Goal: Task Accomplishment & Management: Manage account settings

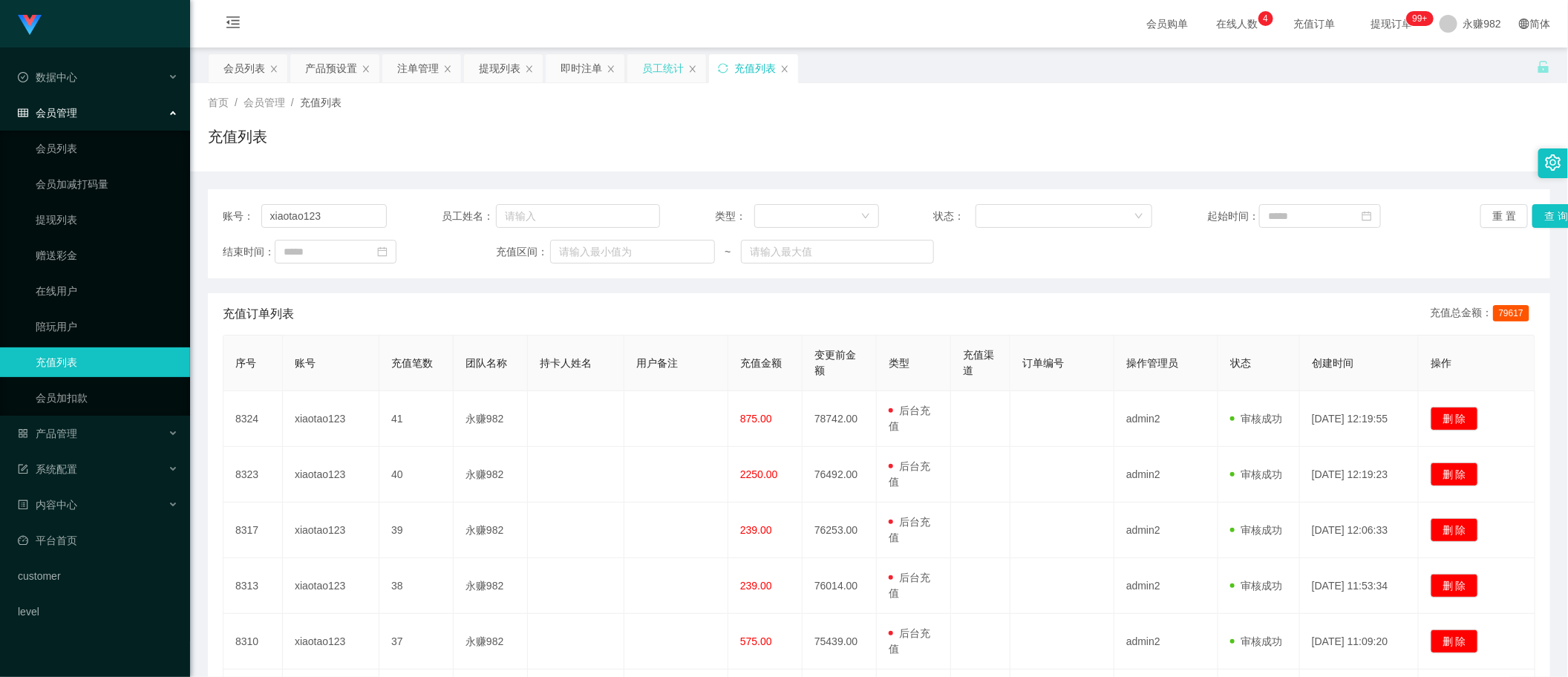
click at [647, 72] on div "员工统计" at bounding box center [662, 68] width 42 height 28
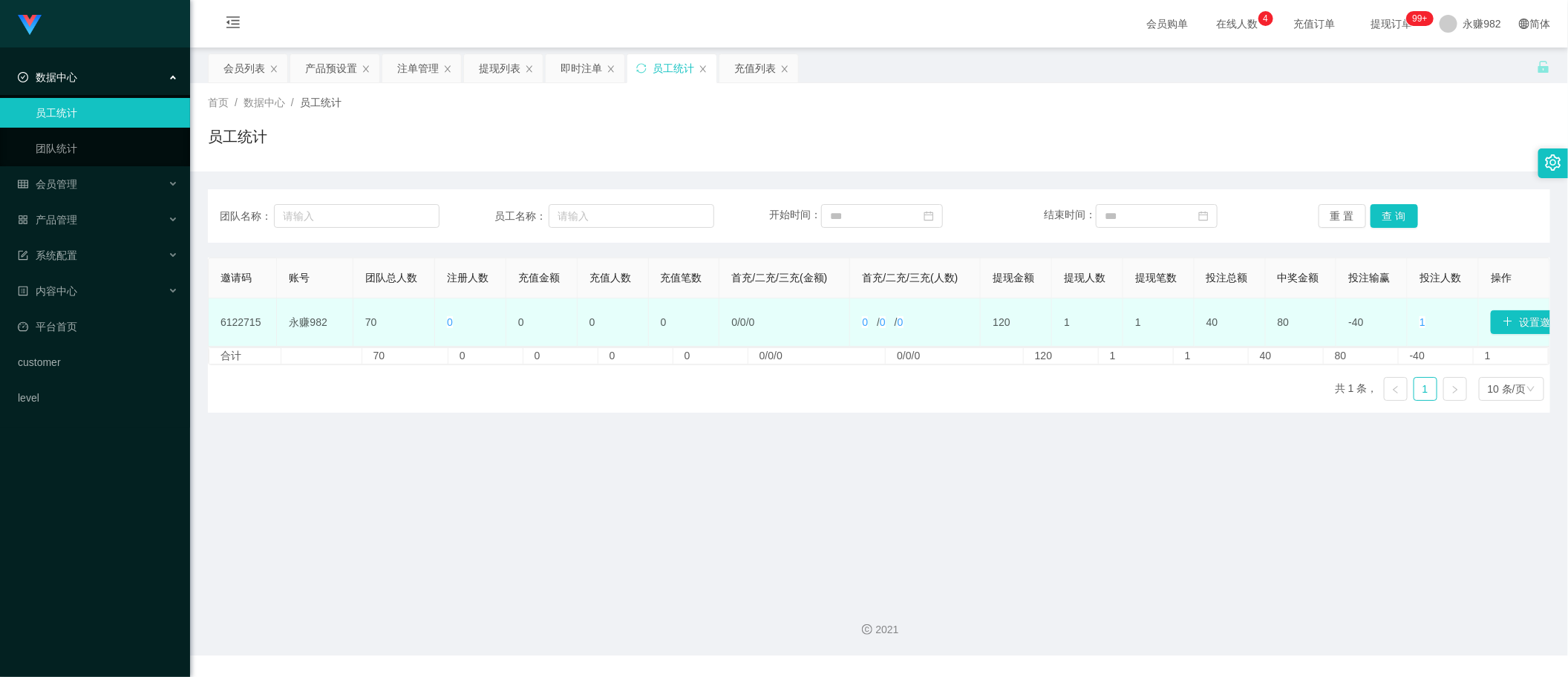
click at [251, 327] on td "6122715" at bounding box center [242, 323] width 68 height 49
copy td "6122715"
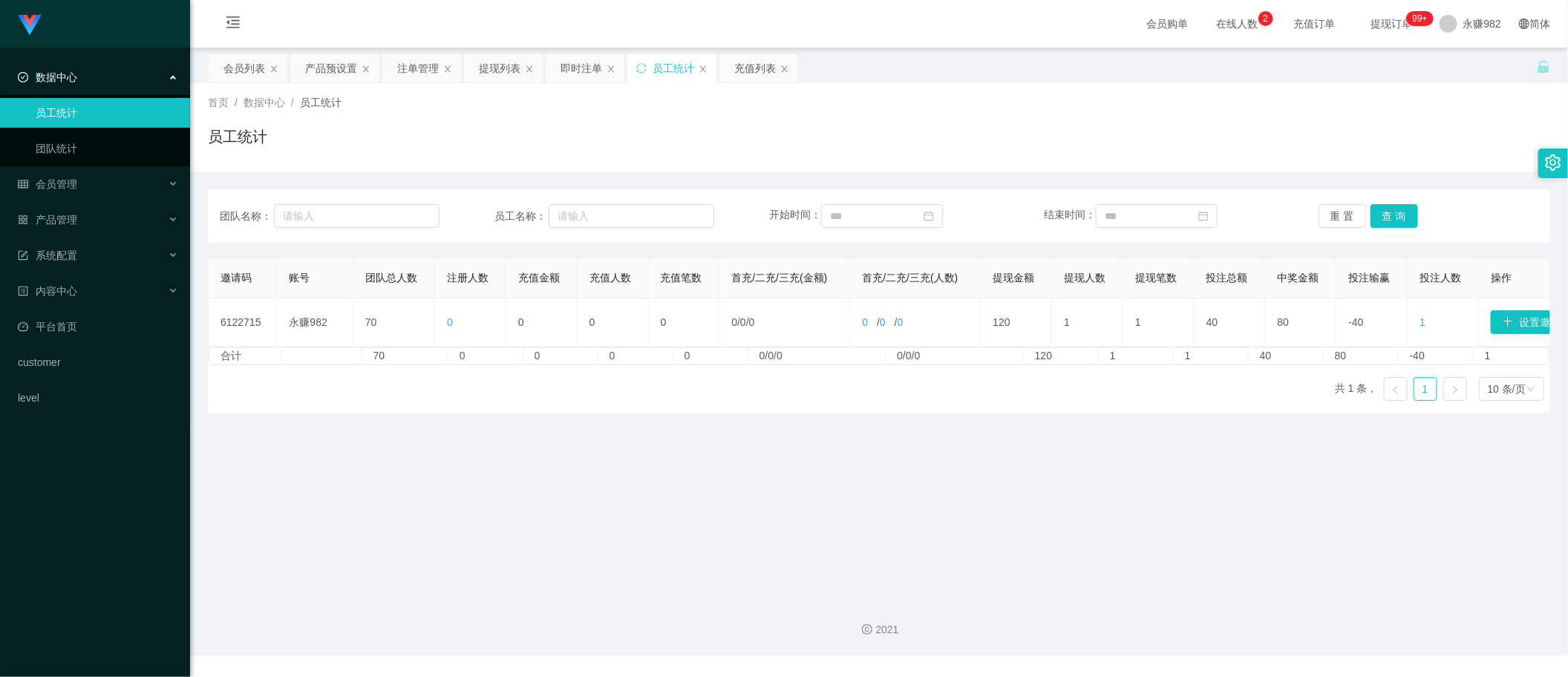
click at [551, 498] on main "关闭左侧 关闭右侧 关闭其它 刷新页面 会员列表 产品预设置 注单管理 提现列表 即时注单 员工统计 充值列表 首页 / 数据中心 / 员工统计 / 员工统计…" at bounding box center [878, 317] width 1378 height 539
click at [1400, 218] on button "查 询" at bounding box center [1394, 216] width 48 height 23
click at [225, 61] on div "会员列表" at bounding box center [244, 68] width 42 height 28
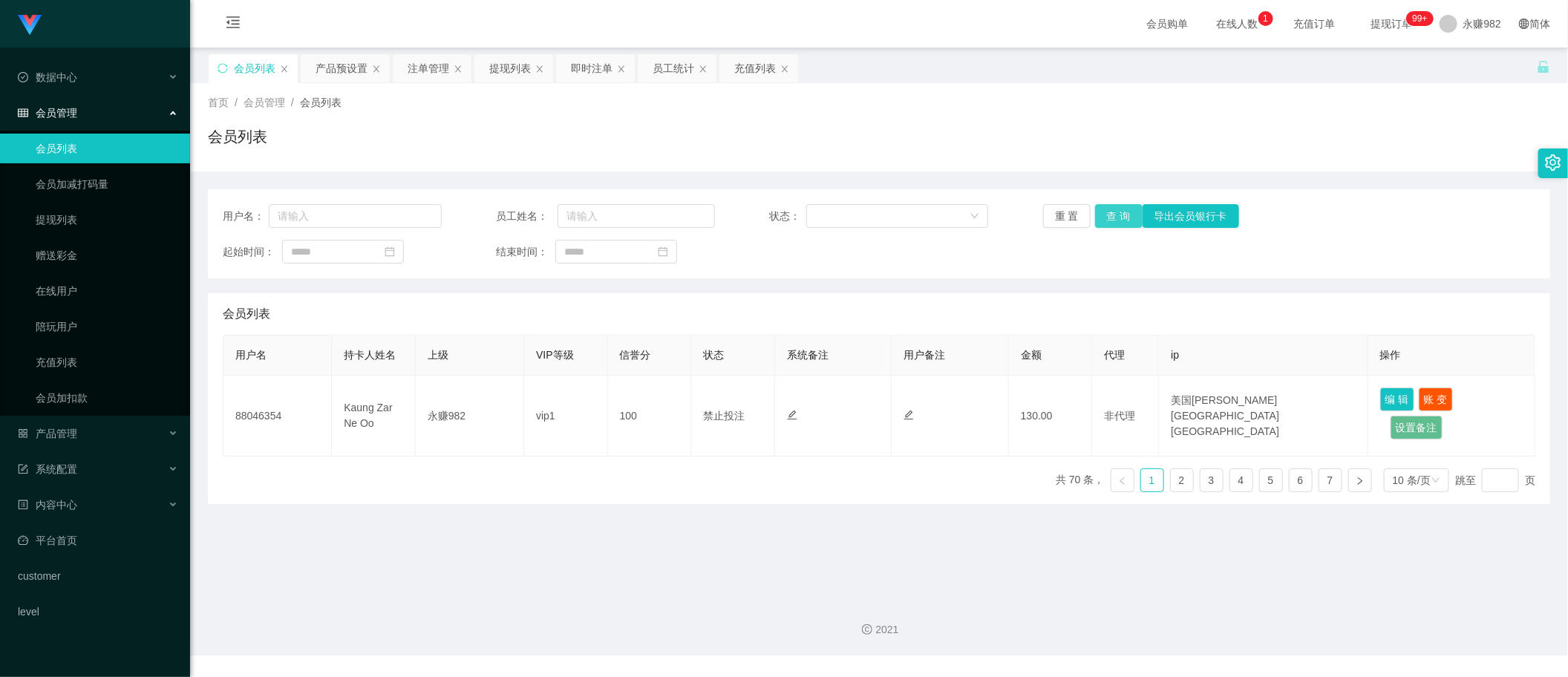
click at [1122, 212] on button "查 询" at bounding box center [1119, 216] width 48 height 23
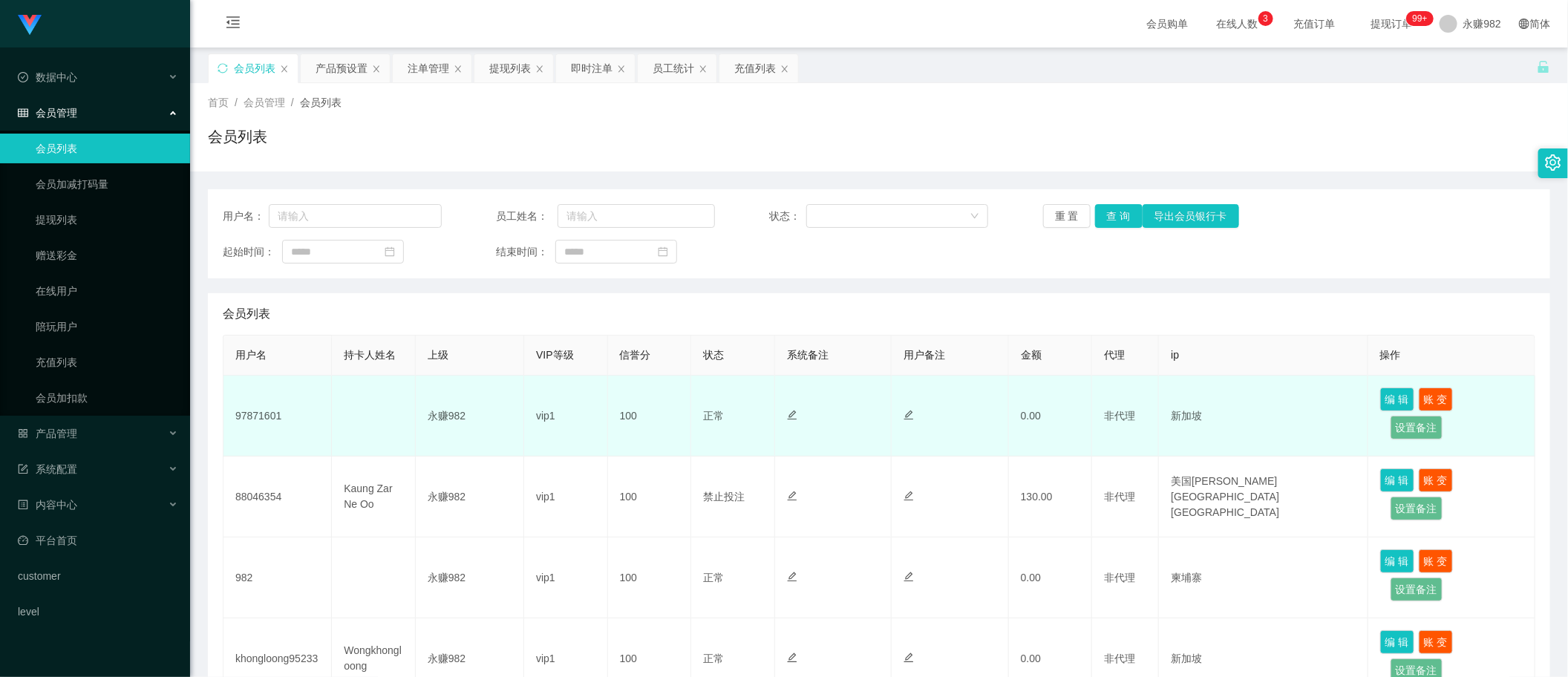
click at [670, 410] on td "100" at bounding box center [650, 415] width 84 height 81
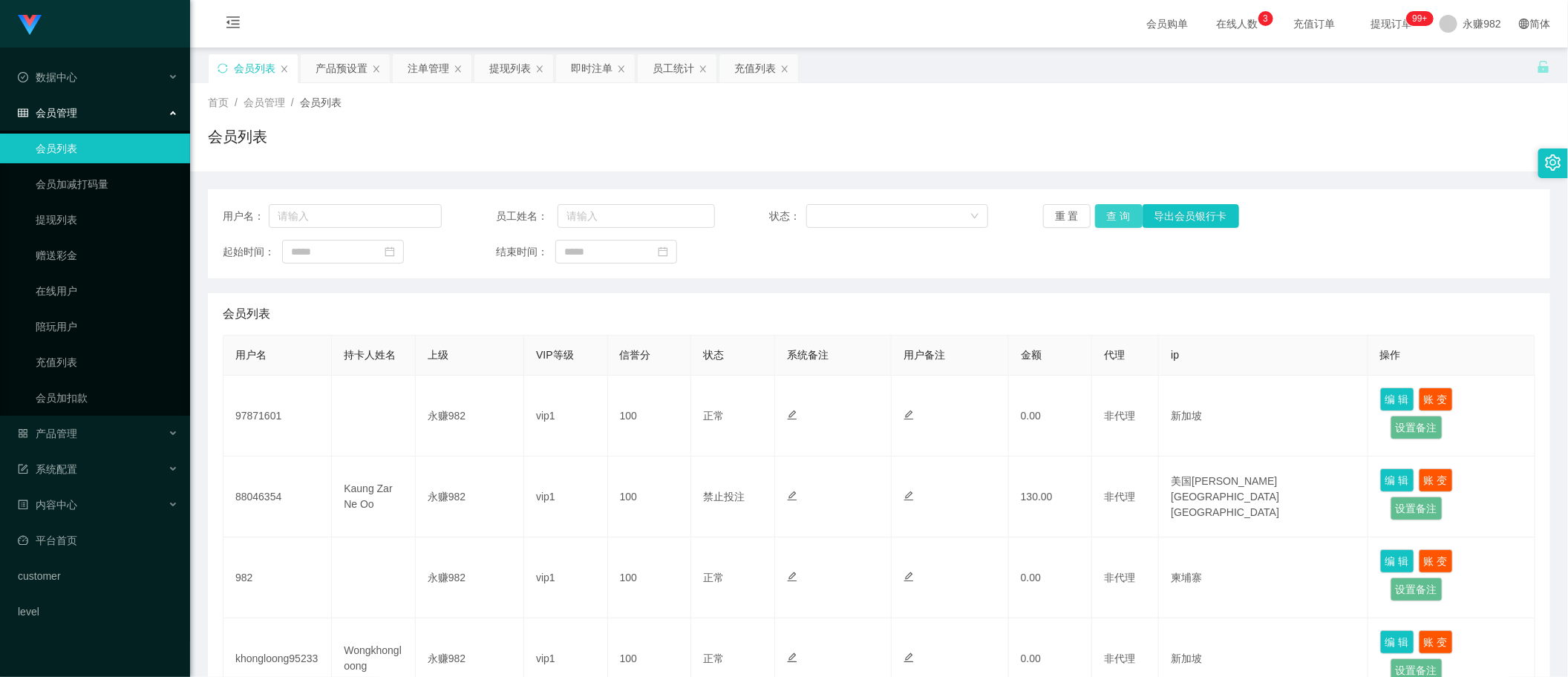
click at [1115, 212] on button "查 询" at bounding box center [1119, 216] width 48 height 23
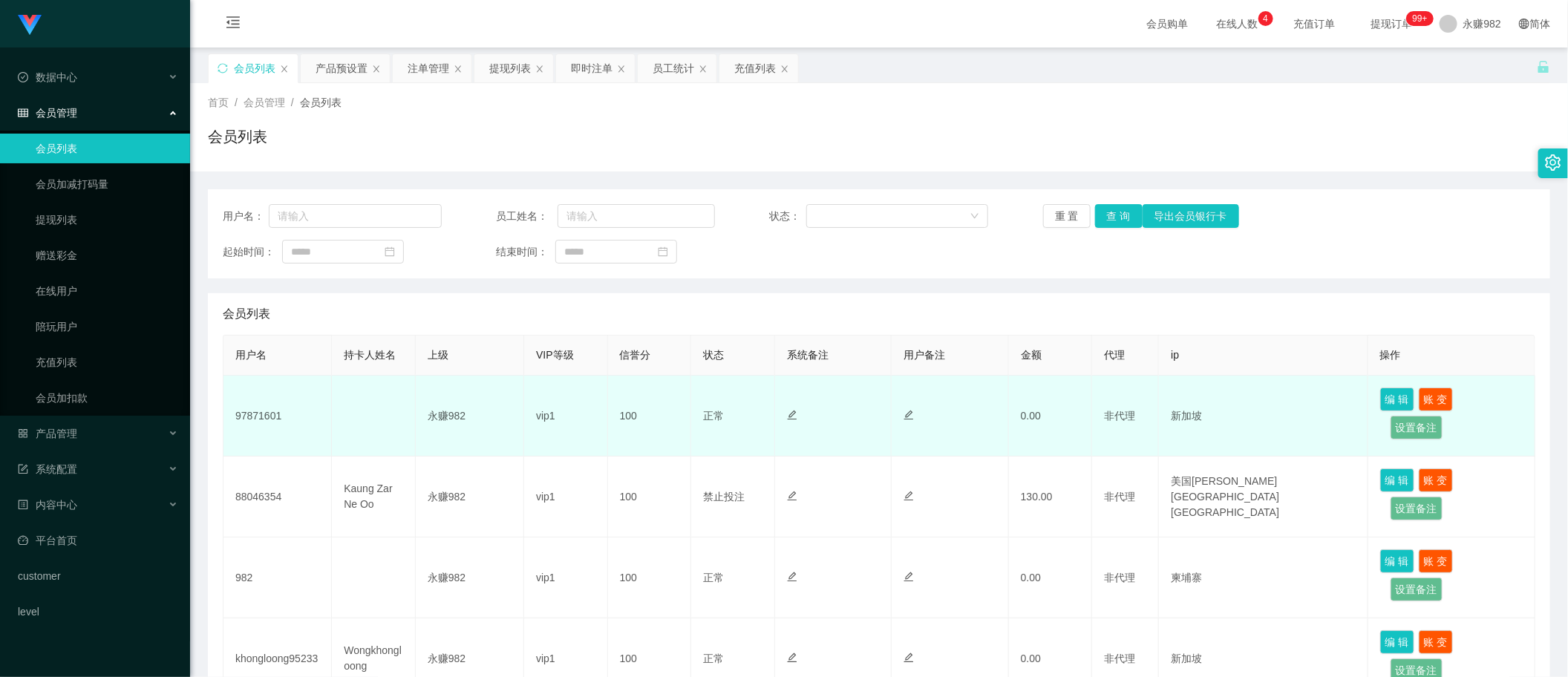
click at [240, 415] on td "97871601" at bounding box center [277, 415] width 108 height 81
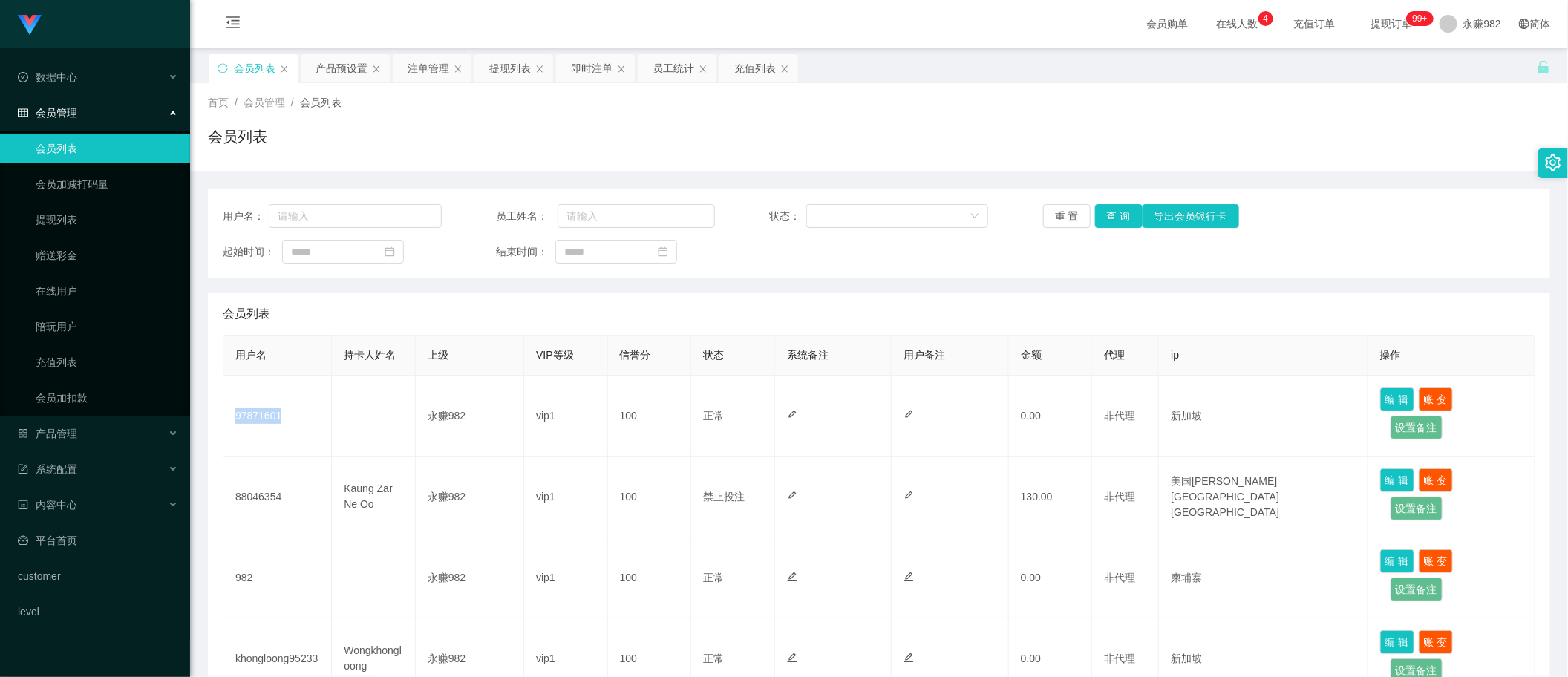
copy td "97871601"
click at [948, 267] on div "用户名： 员工姓名： 状态： 重 置 查 询 导出会员银行卡 起始时间： 结束时间：" at bounding box center [879, 234] width 1342 height 89
click at [1114, 219] on button "查 询" at bounding box center [1119, 216] width 48 height 23
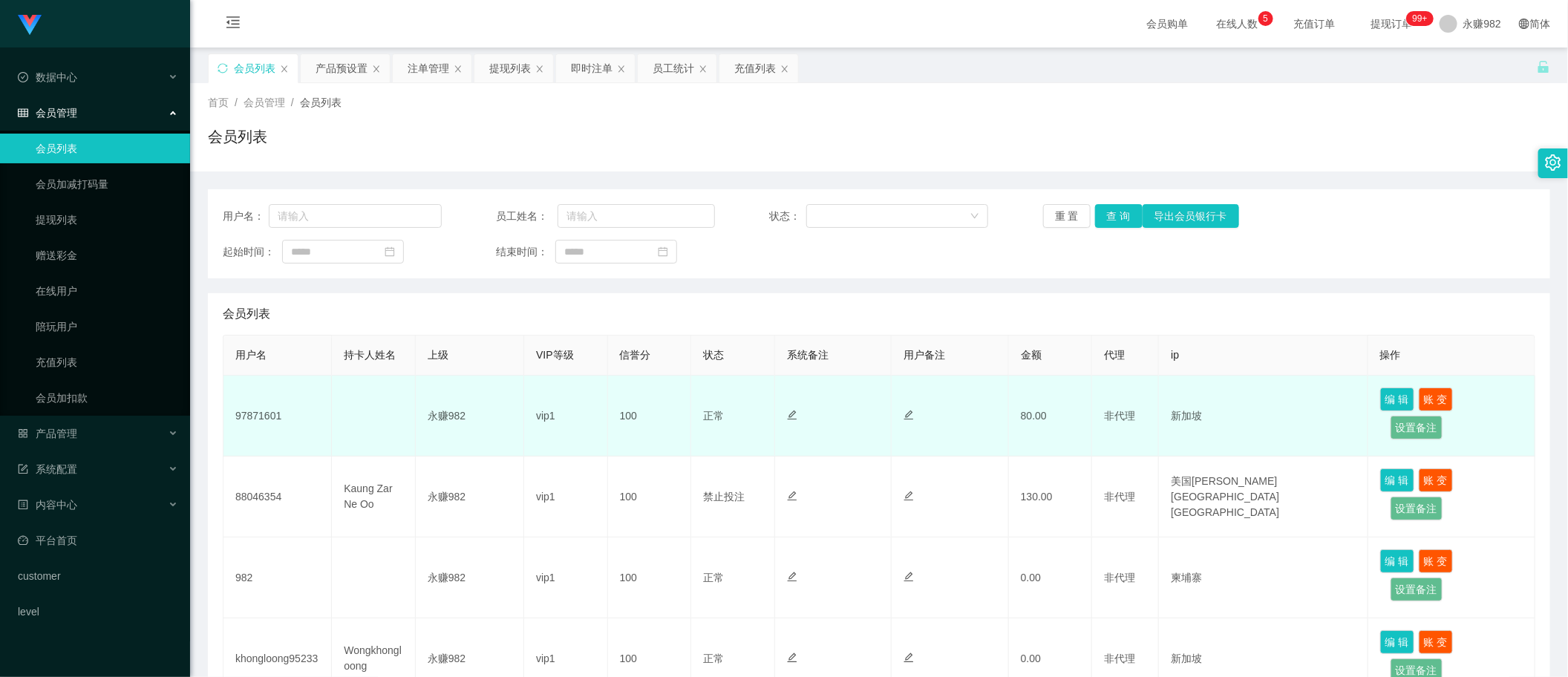
drag, startPoint x: 483, startPoint y: 444, endPoint x: 478, endPoint y: 403, distance: 41.3
click at [483, 444] on td "永赚982" at bounding box center [469, 415] width 108 height 81
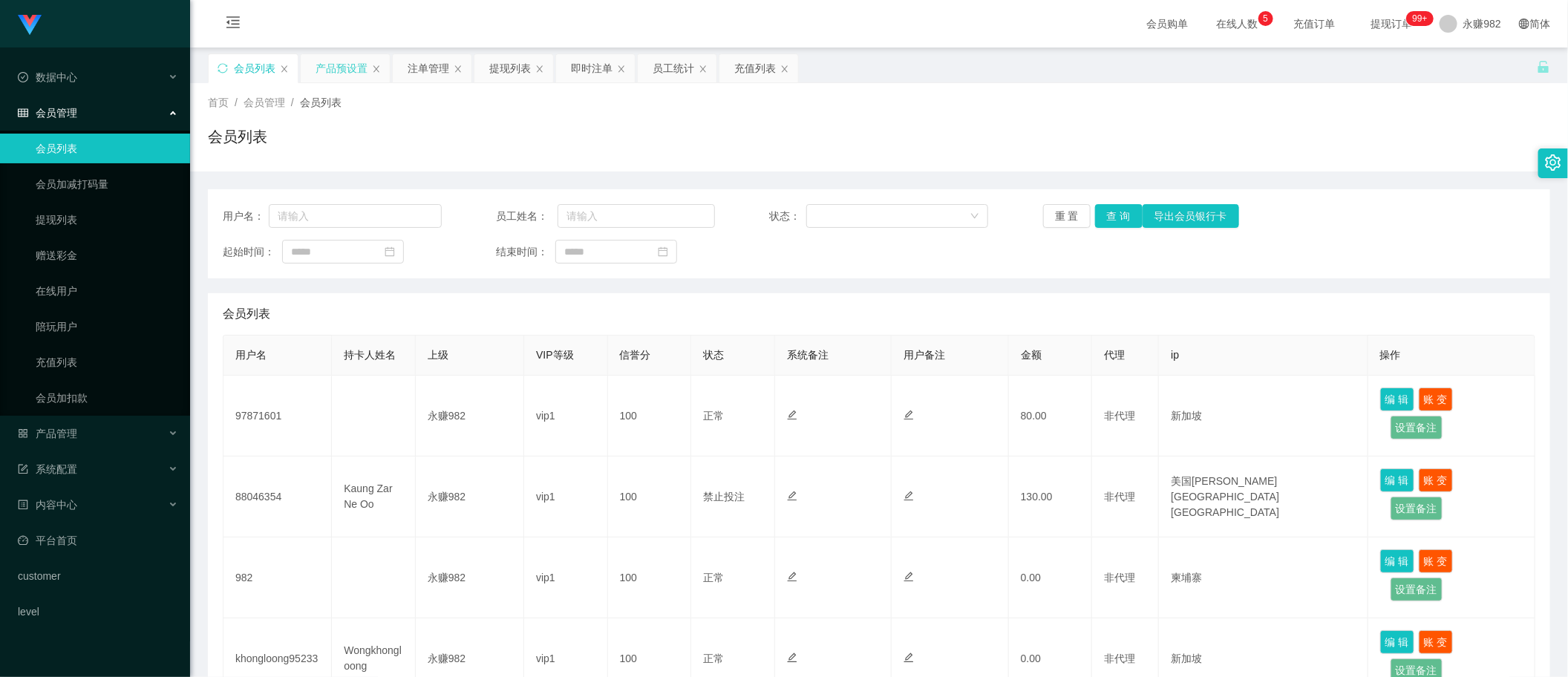
click at [343, 79] on div "产品预设置" at bounding box center [340, 68] width 52 height 28
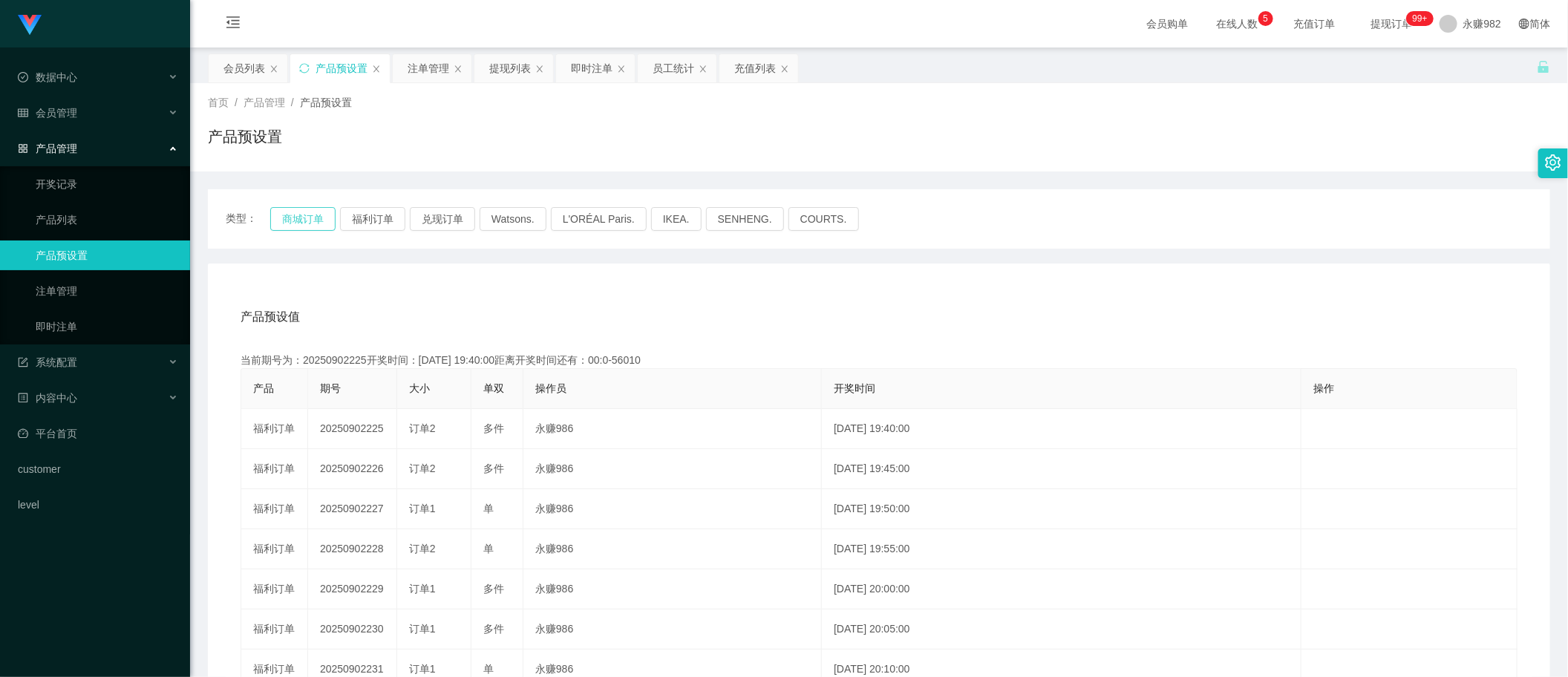
click at [288, 218] on button "商城订单" at bounding box center [303, 219] width 65 height 23
click at [299, 224] on button "商城订单" at bounding box center [303, 219] width 65 height 23
click at [321, 217] on button "商城订单" at bounding box center [303, 219] width 65 height 23
click at [431, 82] on div "注单管理" at bounding box center [428, 68] width 42 height 28
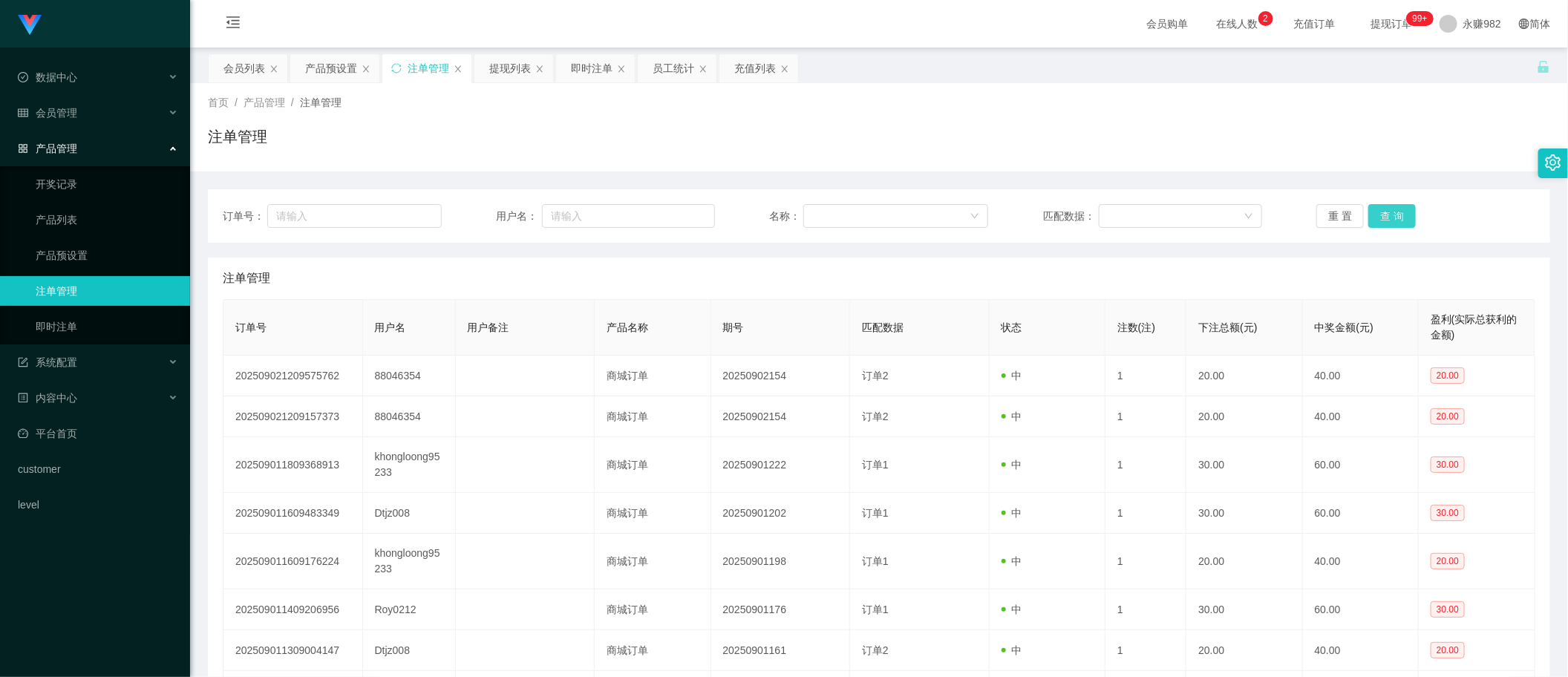
click at [1397, 215] on button "查 询" at bounding box center [1392, 216] width 48 height 23
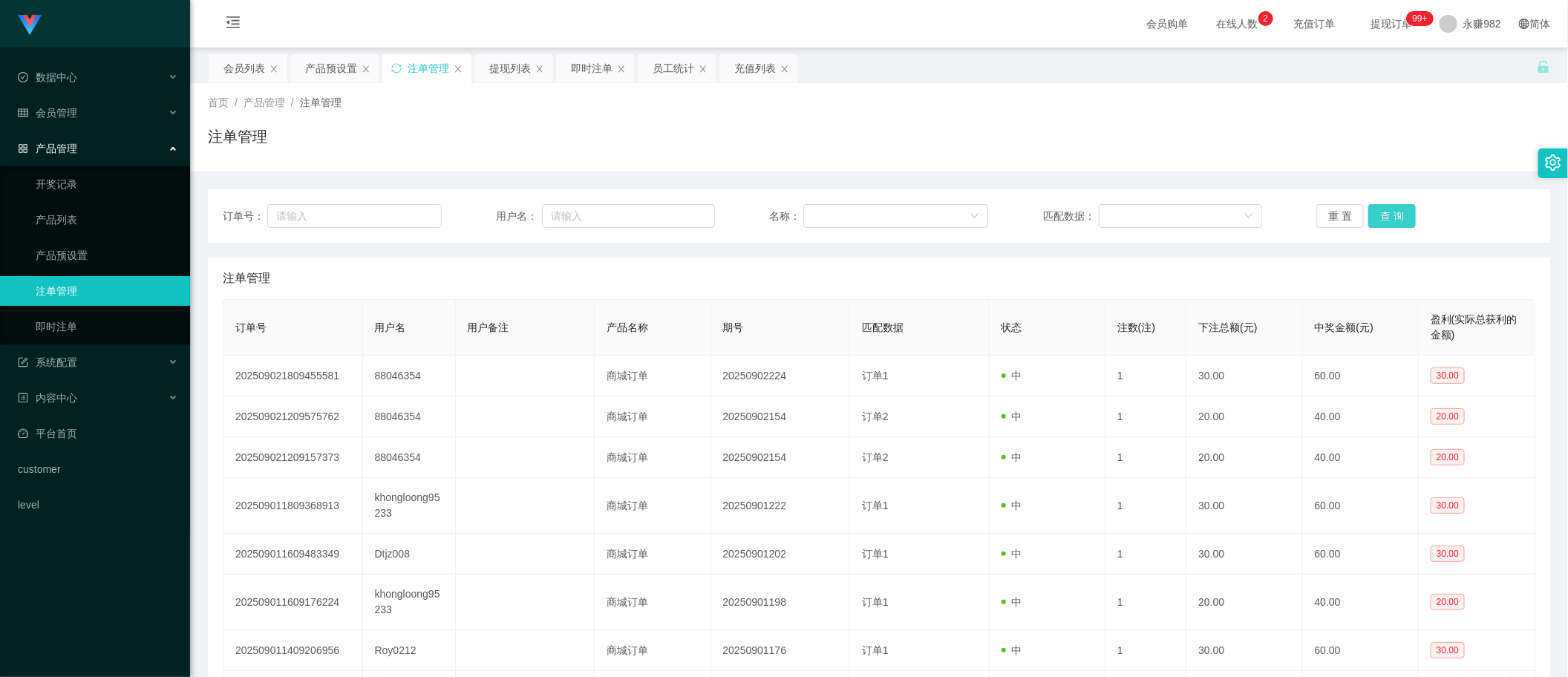
click at [1397, 215] on button "查 询" at bounding box center [1392, 216] width 48 height 23
click at [1382, 215] on button "查 询" at bounding box center [1392, 216] width 48 height 23
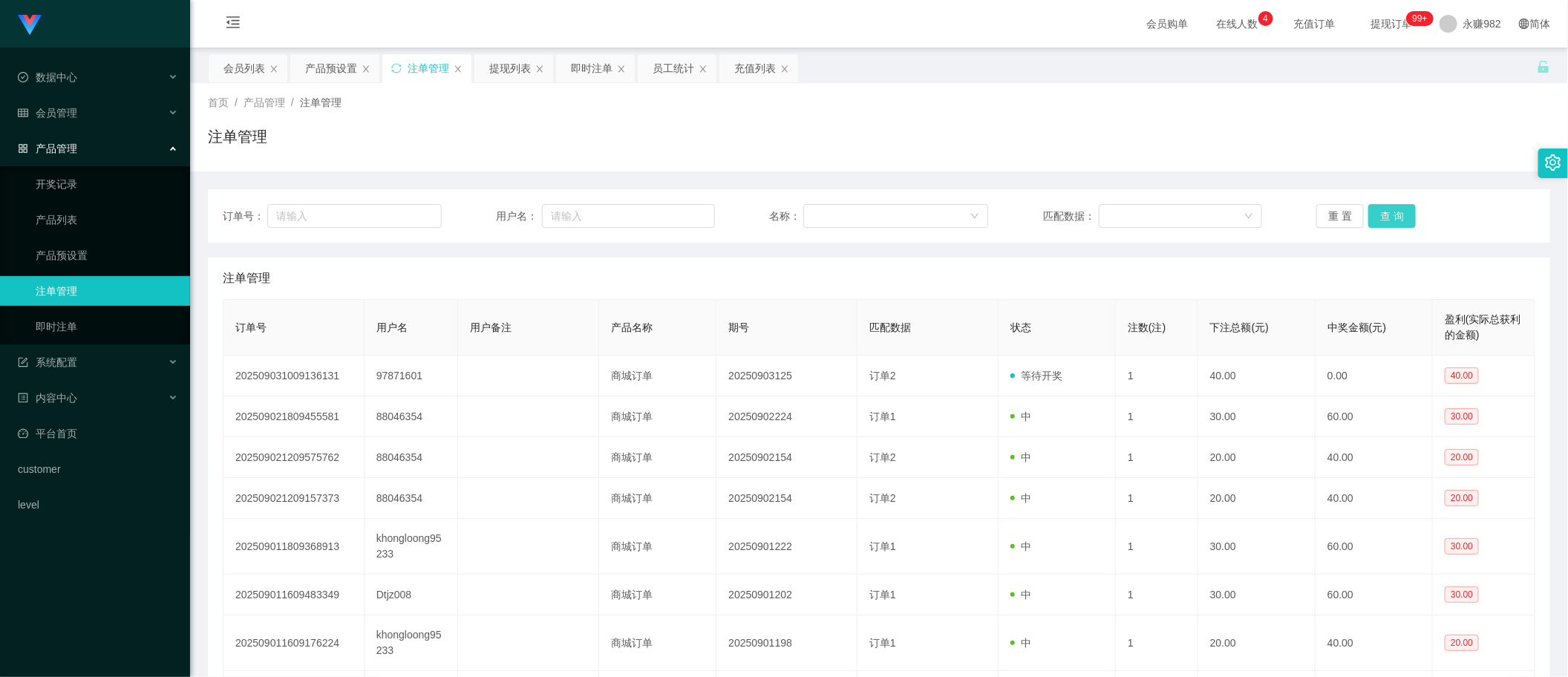
click at [1383, 216] on button "查 询" at bounding box center [1392, 216] width 48 height 23
click at [971, 294] on div "注单管理" at bounding box center [878, 278] width 1312 height 42
click at [1378, 214] on button "查 询" at bounding box center [1392, 216] width 48 height 23
click at [1381, 216] on button "查 询" at bounding box center [1392, 216] width 48 height 23
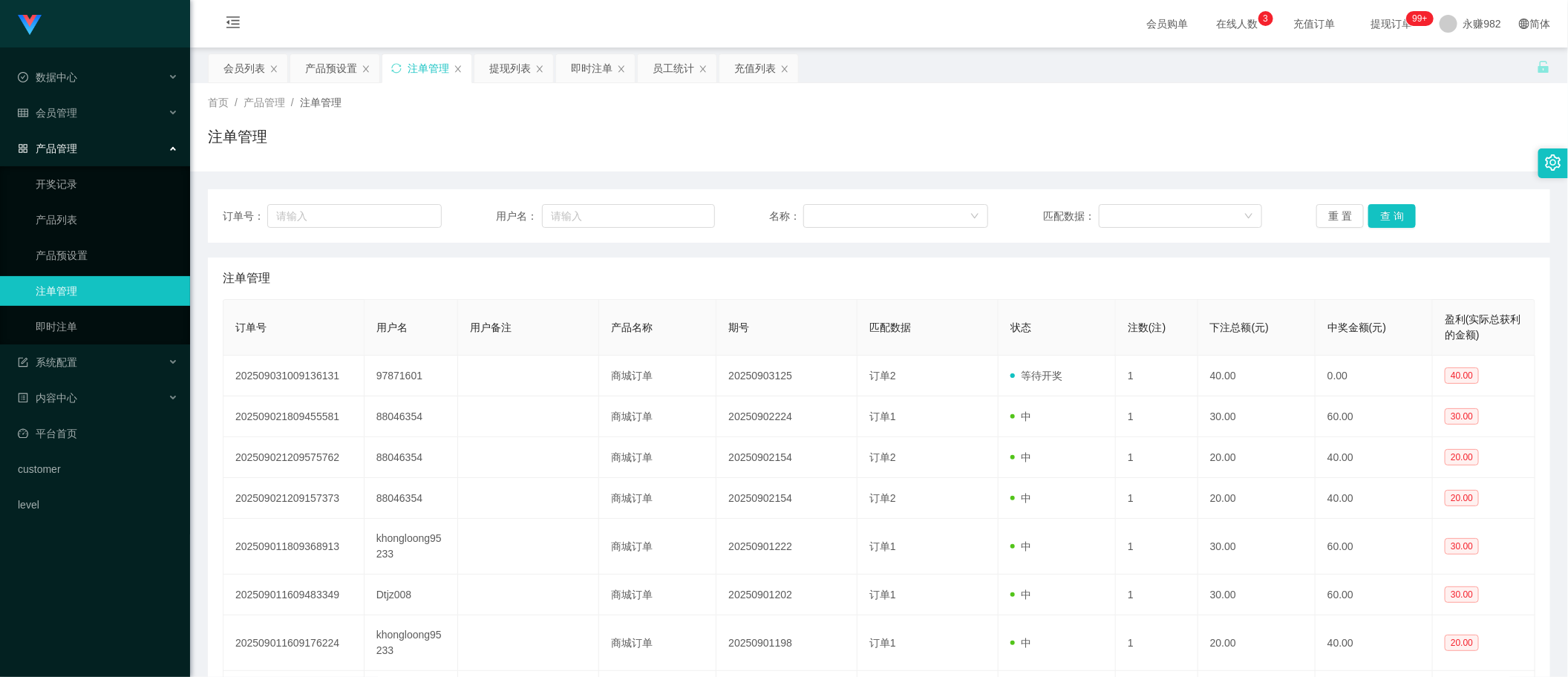
click at [938, 246] on div "订单号： 用户名： 名称： 匹配数据： 重 置 查 询 注单管理 订单号 用户名 用户备注 产品名称 期号 匹配数据 状态 注数(注) 下注总额(元) 中奖金…" at bounding box center [879, 516] width 1342 height 652
click at [1369, 221] on button "查 询" at bounding box center [1392, 216] width 48 height 23
click at [905, 283] on div "注单管理" at bounding box center [878, 278] width 1312 height 42
click at [487, 64] on div "提现列表" at bounding box center [514, 68] width 79 height 28
click at [518, 64] on div "提现列表" at bounding box center [510, 68] width 42 height 28
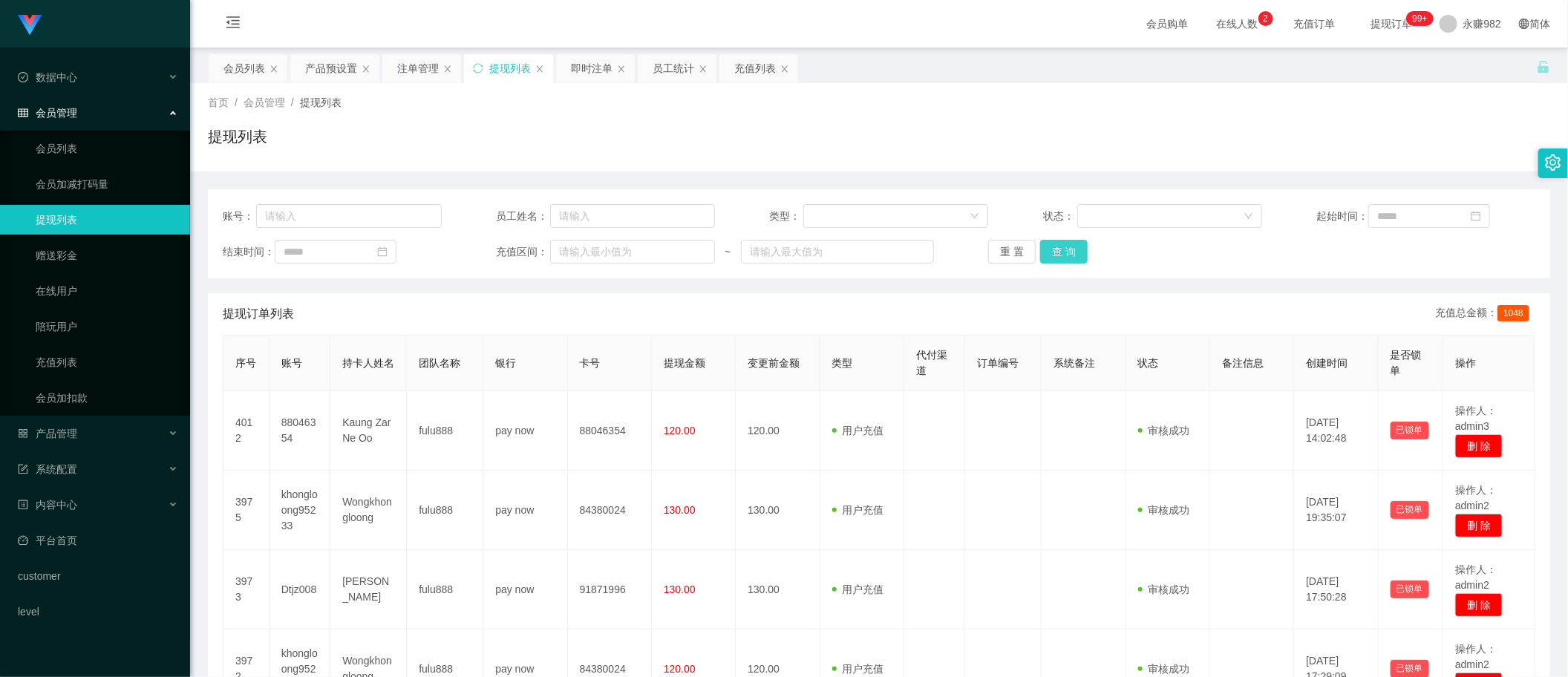
click at [1052, 250] on button "查 询" at bounding box center [1063, 252] width 48 height 23
click at [1059, 250] on button "查 询" at bounding box center [1063, 252] width 48 height 23
click at [1058, 246] on button "查 询" at bounding box center [1063, 252] width 48 height 23
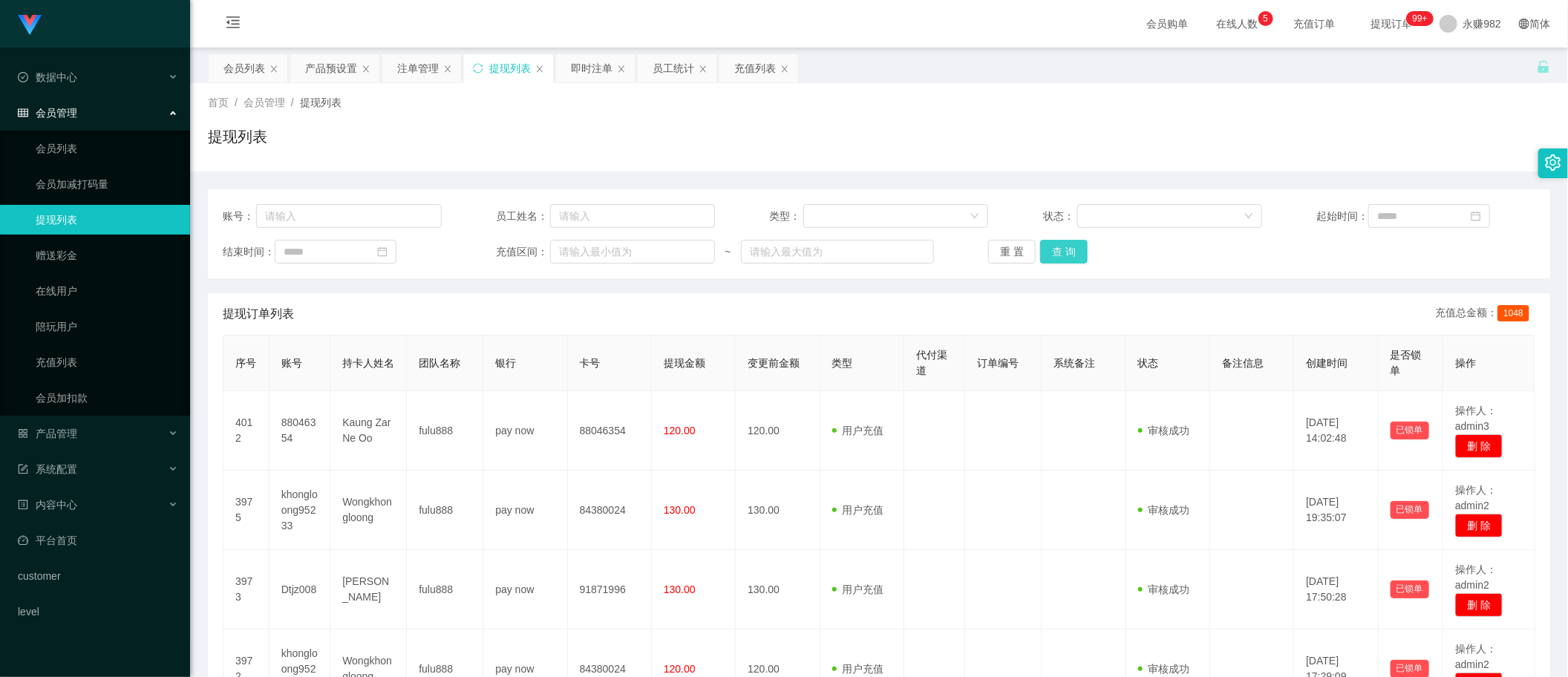
click at [1058, 246] on button "查 询" at bounding box center [1063, 252] width 48 height 23
click at [1060, 246] on button "查 询" at bounding box center [1063, 252] width 48 height 23
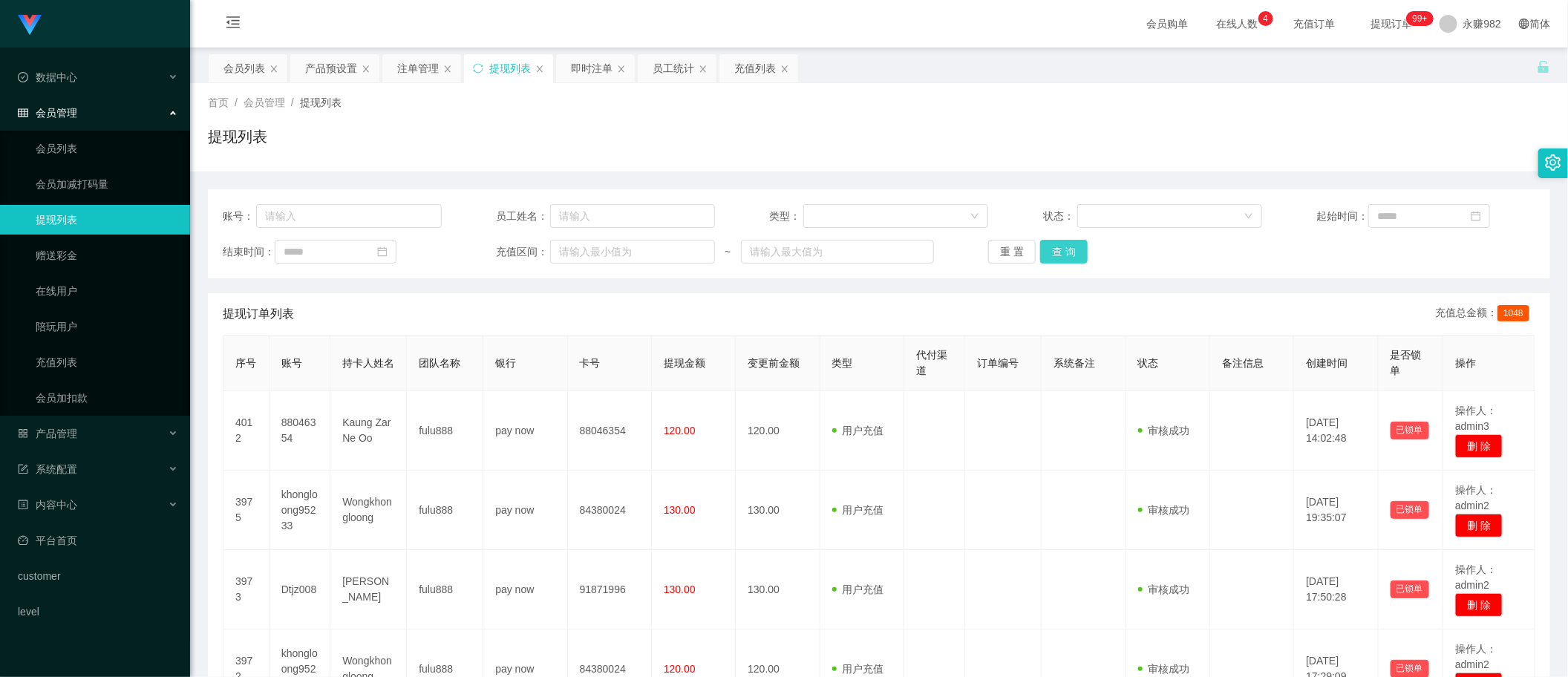
click at [1060, 246] on button "查 询" at bounding box center [1063, 252] width 48 height 23
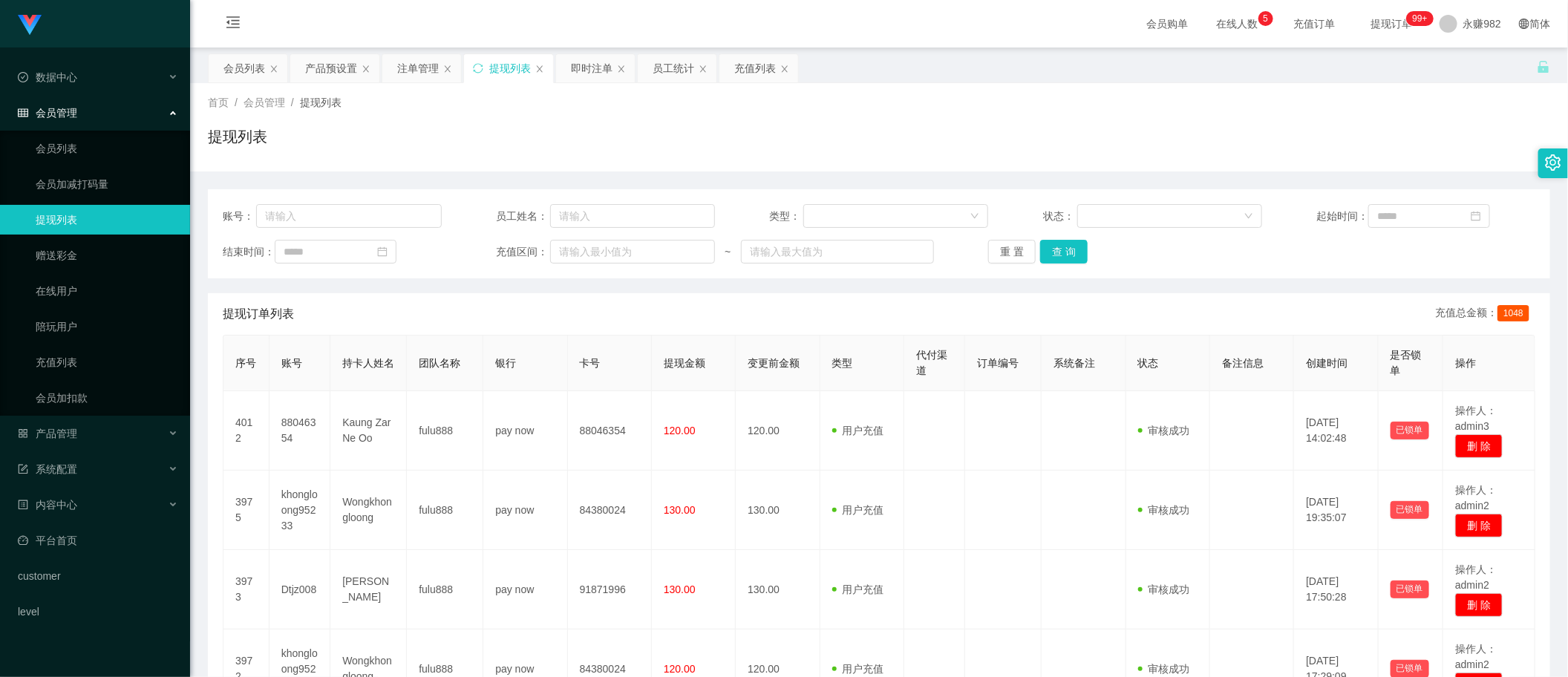
click at [921, 153] on div "提现列表" at bounding box center [879, 142] width 1342 height 34
click at [1065, 243] on button "查 询" at bounding box center [1063, 252] width 48 height 23
drag, startPoint x: 880, startPoint y: 164, endPoint x: 858, endPoint y: 159, distance: 22.6
click at [880, 164] on div "首页 / 会员管理 / 提现列表 / 提现列表" at bounding box center [878, 126] width 1378 height 89
click at [793, 323] on div "提现订单列表 充值总金额： 1048" at bounding box center [878, 313] width 1312 height 42
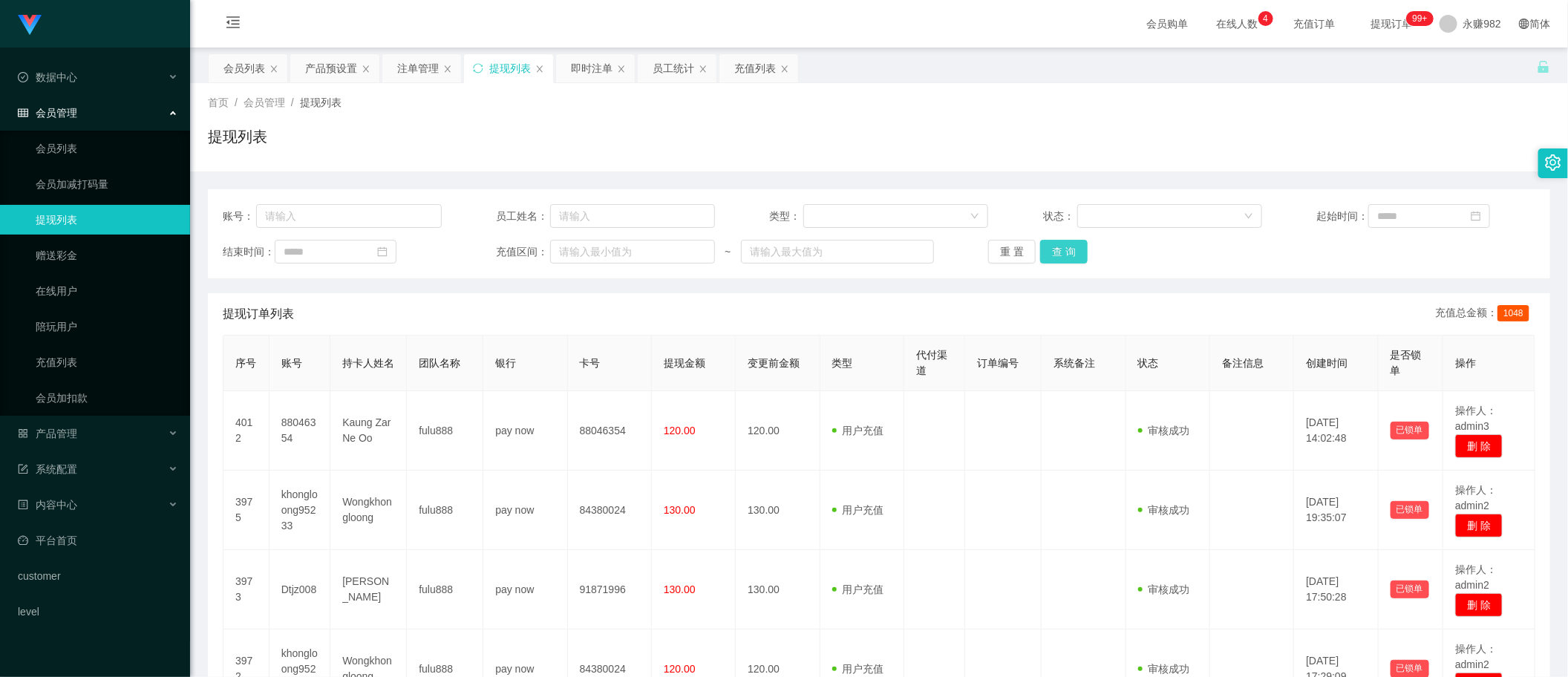
click at [1054, 254] on button "查 询" at bounding box center [1063, 252] width 48 height 23
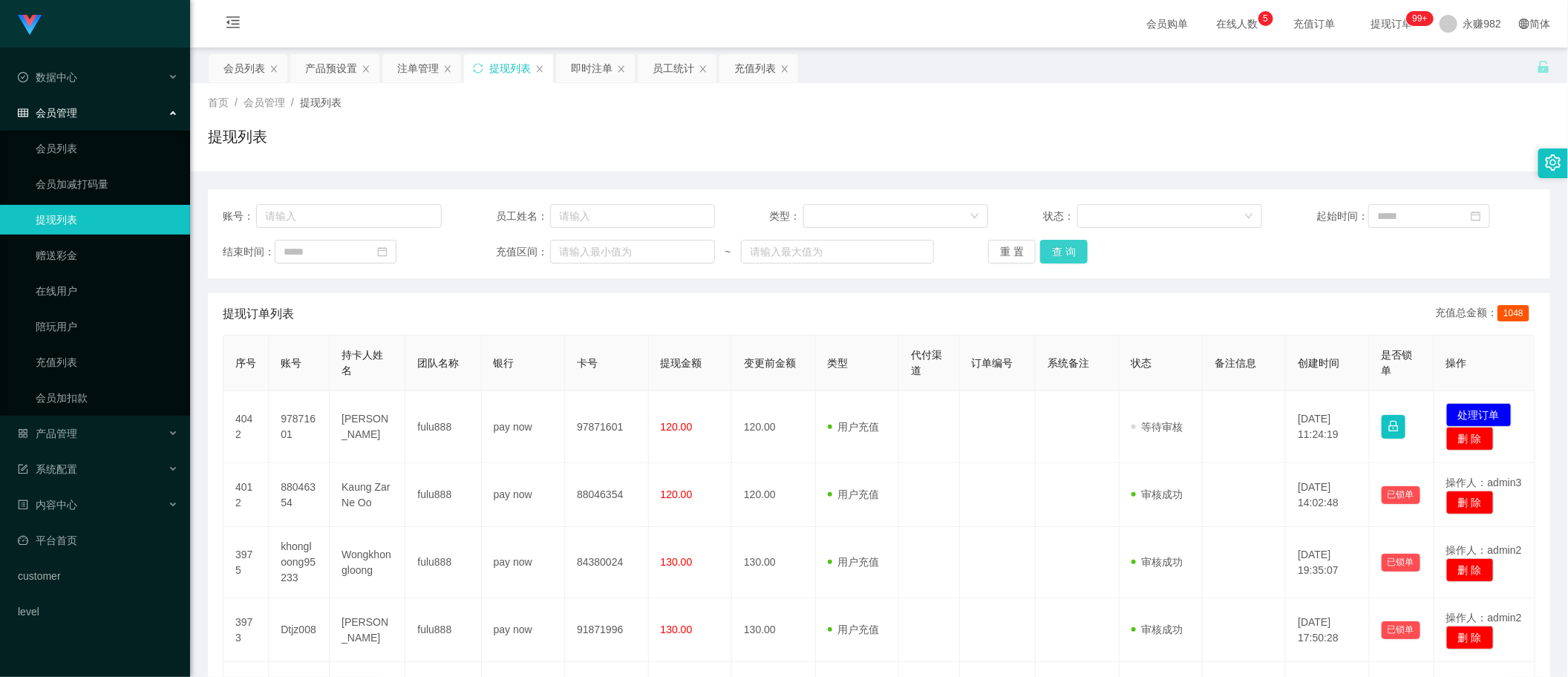
click at [1063, 252] on button "查 询" at bounding box center [1063, 252] width 48 height 23
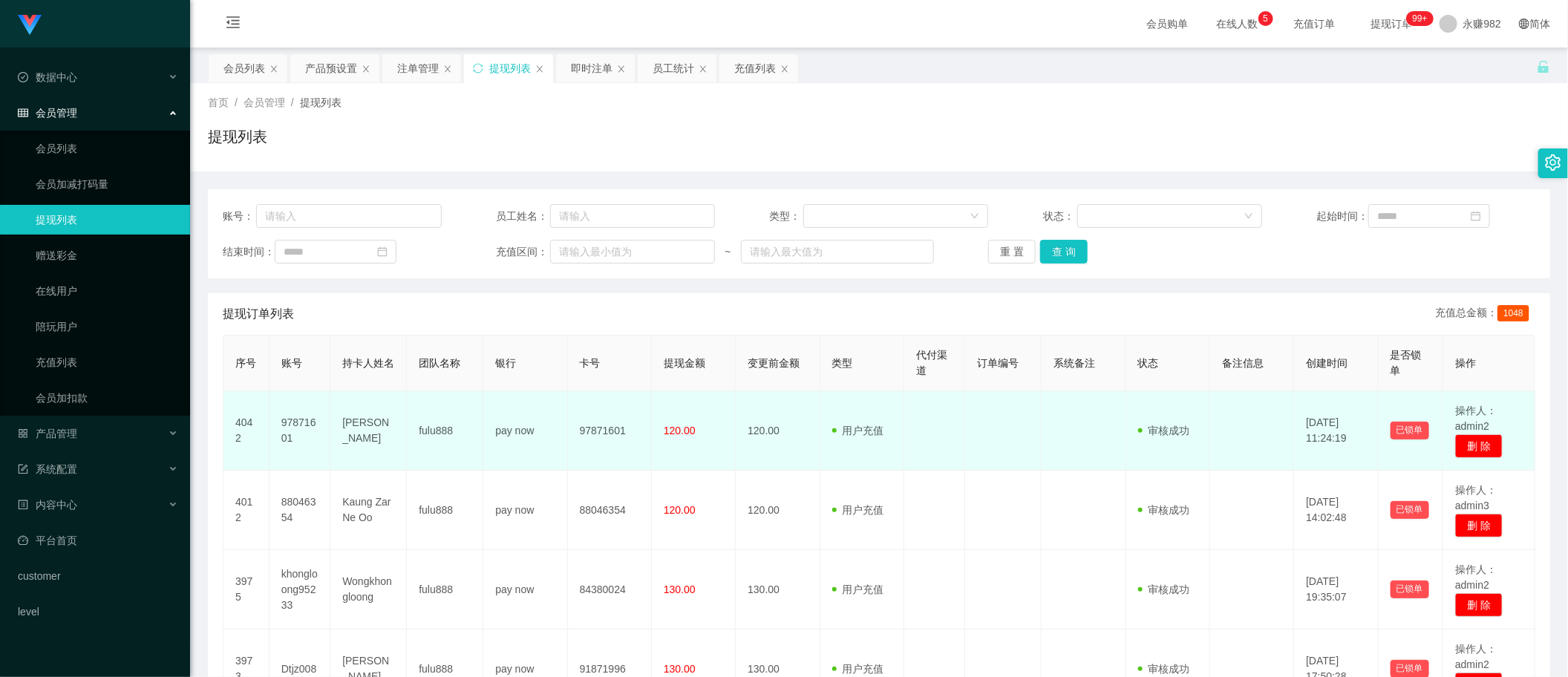
click at [1158, 459] on td "审核驳回 审核成功 等待审核" at bounding box center [1168, 431] width 84 height 80
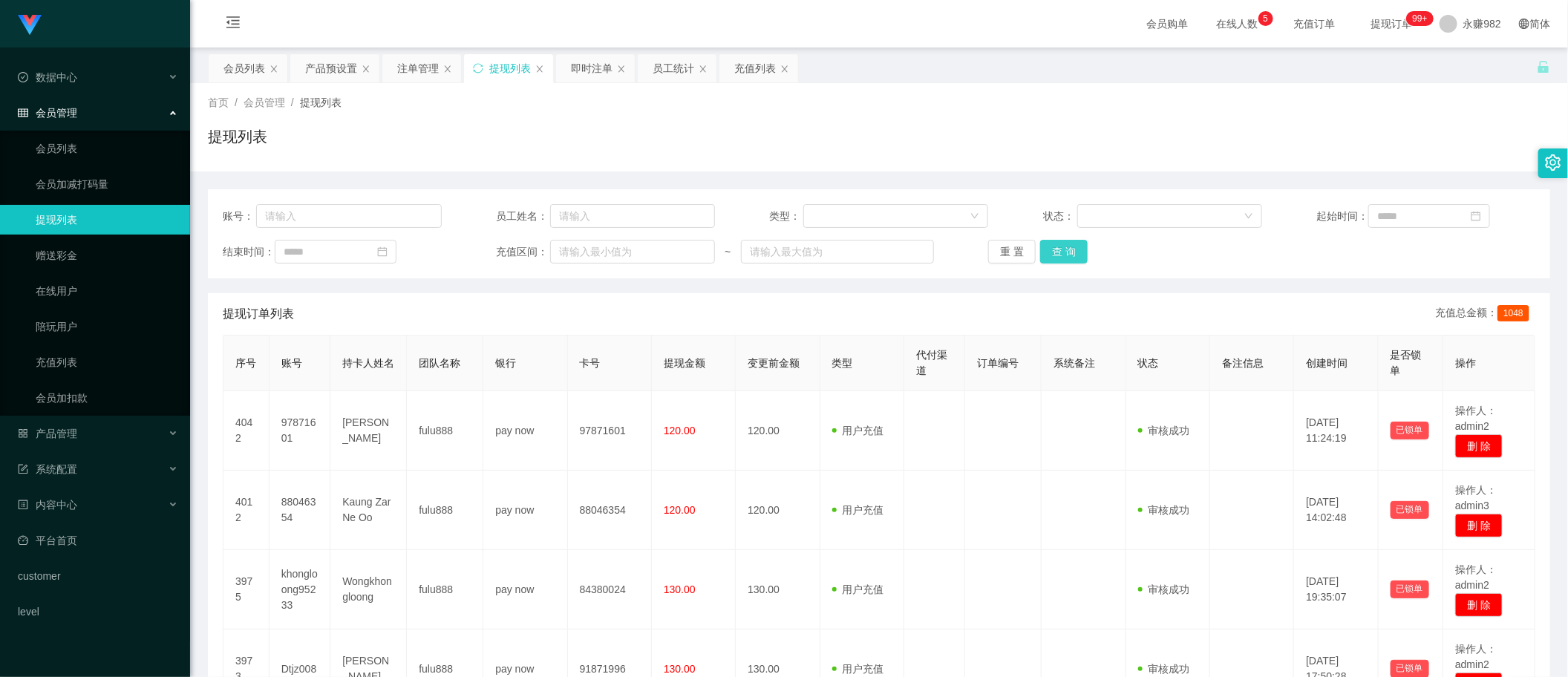
click at [1067, 249] on button "查 询" at bounding box center [1063, 252] width 48 height 23
